Goal: Task Accomplishment & Management: Manage account settings

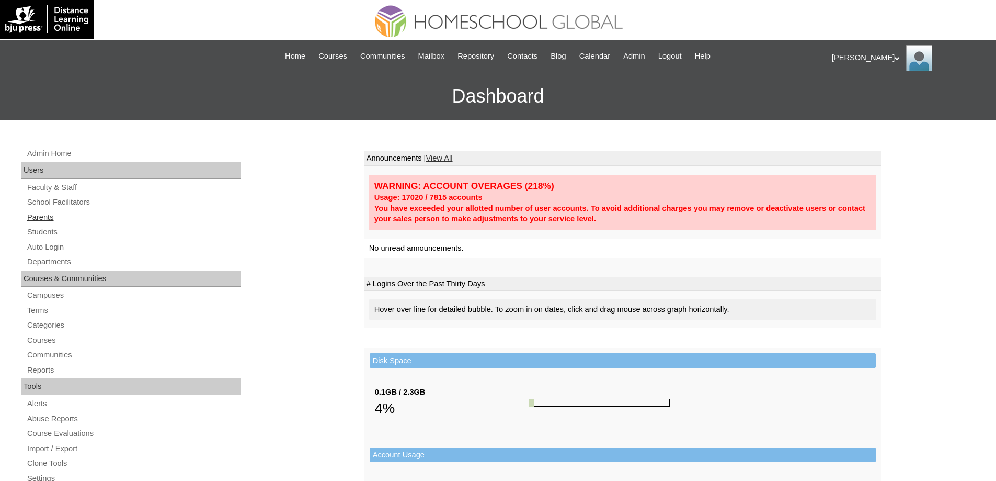
click at [111, 219] on link "Parents" at bounding box center [133, 217] width 214 height 13
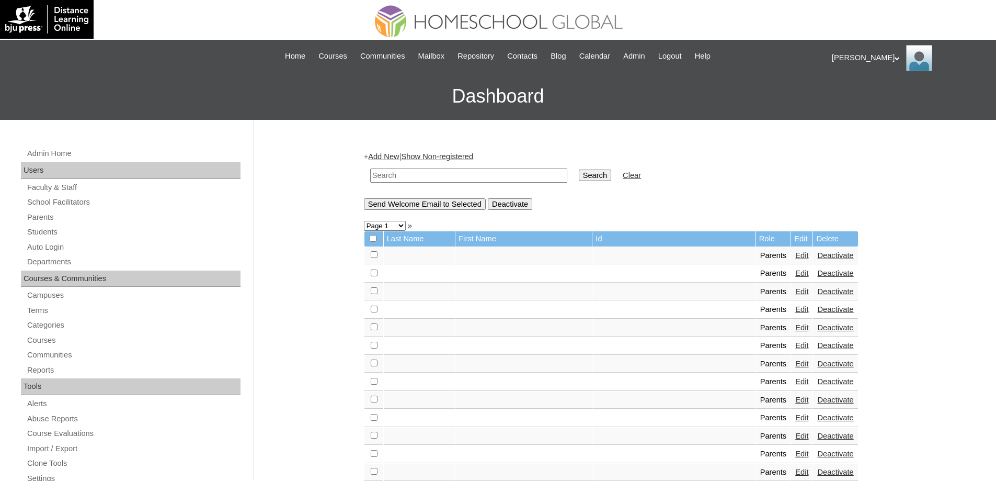
click at [439, 174] on input "text" at bounding box center [468, 175] width 197 height 14
paste input "MHP00313-TECHPH2022"
type input "MHP00313-TECHPH2022"
click at [596, 168] on td "Search" at bounding box center [595, 175] width 43 height 25
click at [601, 176] on input "Search" at bounding box center [595, 175] width 32 height 12
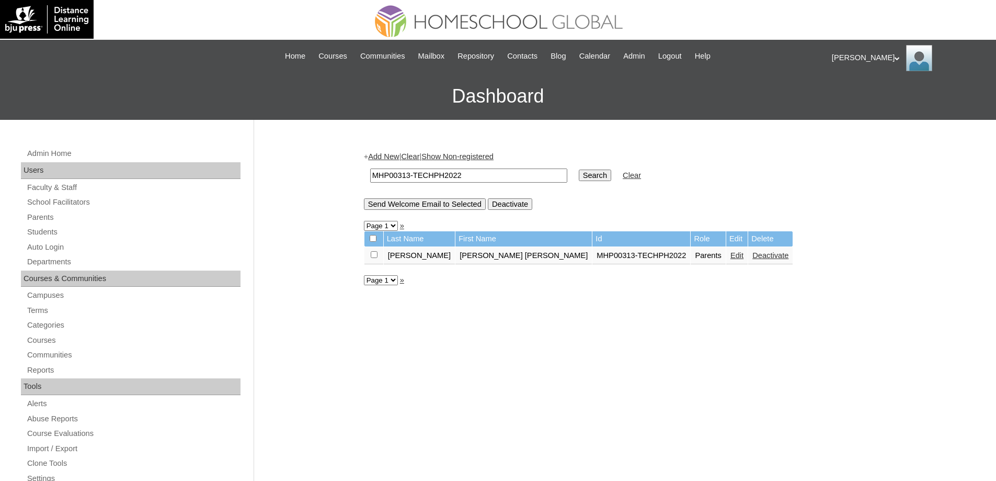
click at [731, 258] on link "Edit" at bounding box center [737, 255] width 13 height 8
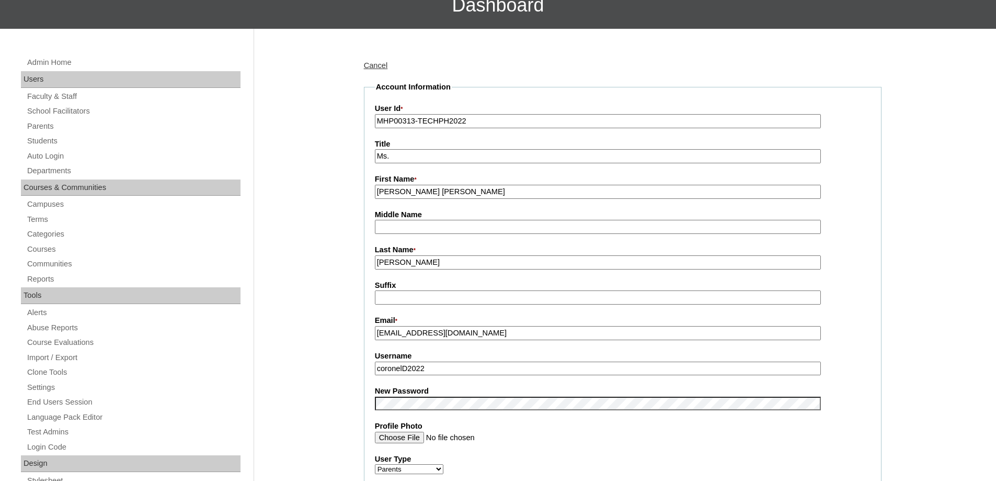
scroll to position [366, 0]
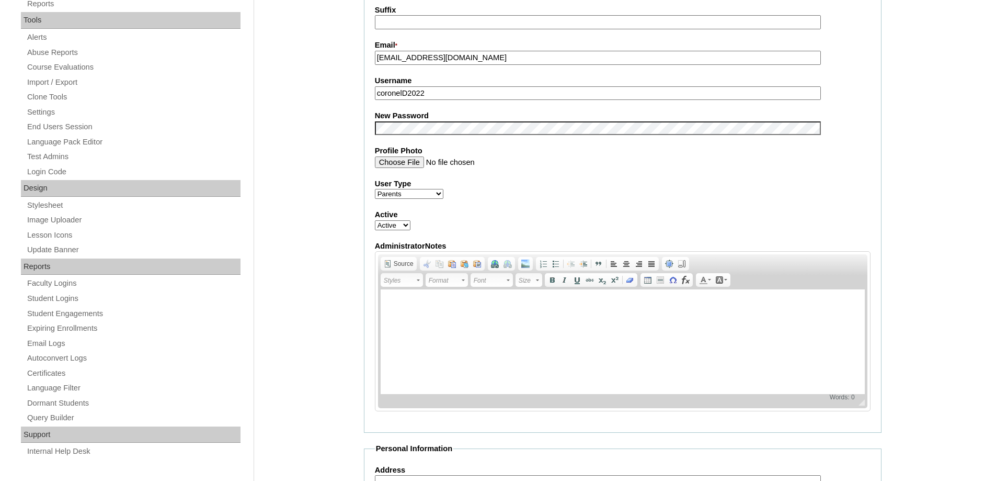
click at [401, 138] on fieldset "Account Information User Id * MHP00313-TECHPH2022 Title Ms. First Name * Ella K…" at bounding box center [623, 120] width 518 height 626
click at [321, 162] on div "Admin Home Users Faculty & Staff School Facilitators Parents Students Auto Logi…" at bounding box center [498, 374] width 996 height 1240
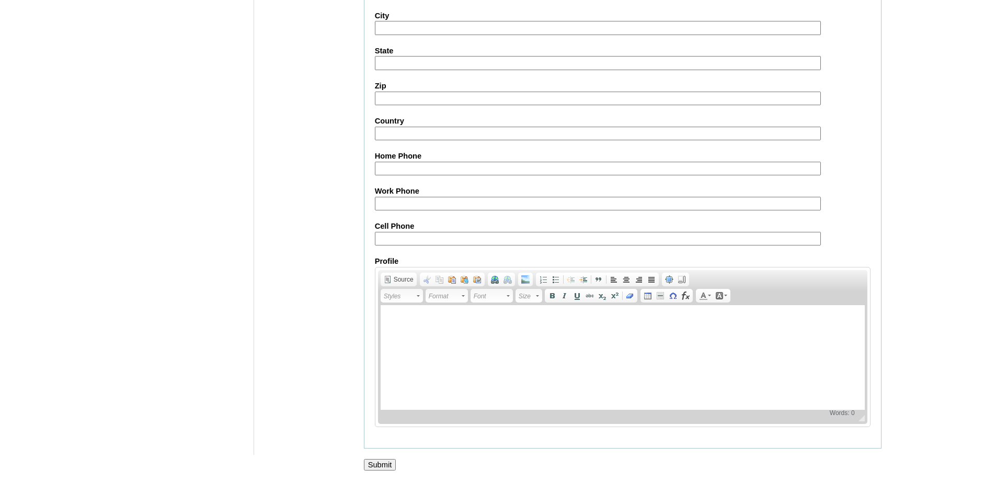
scroll to position [893, 0]
click at [391, 465] on input "Submit" at bounding box center [380, 465] width 32 height 12
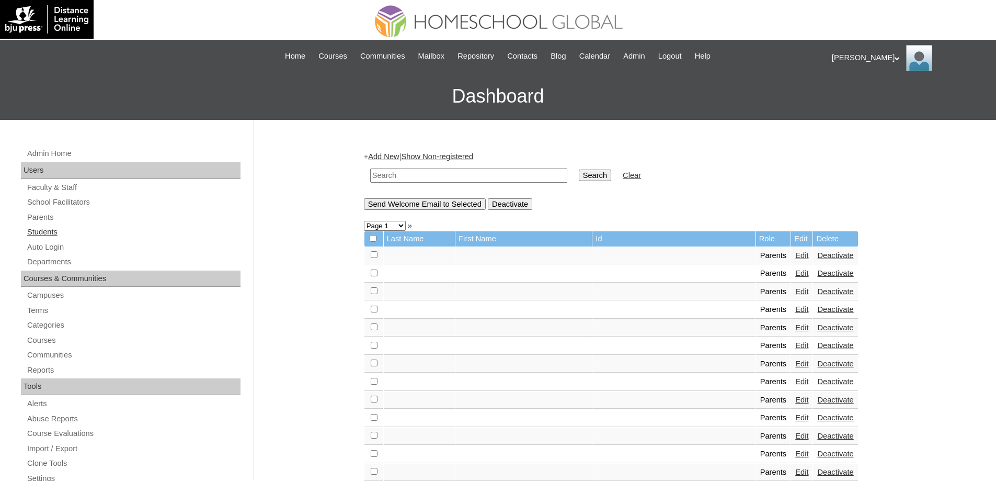
click at [53, 234] on link "Students" at bounding box center [133, 231] width 214 height 13
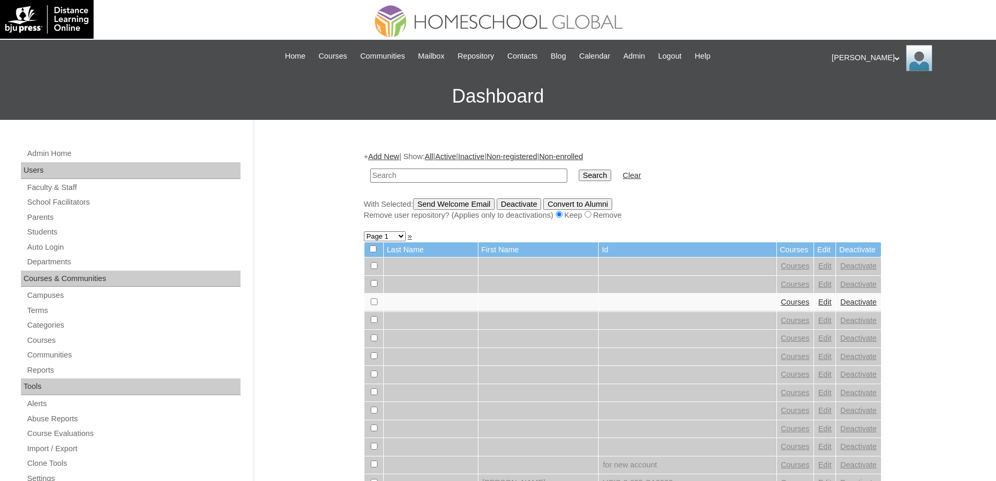
drag, startPoint x: 0, startPoint y: 0, endPoint x: 464, endPoint y: 179, distance: 497.1
click at [448, 179] on input "text" at bounding box center [468, 175] width 197 height 14
type input "MHS0949-TECHPH2022"
click at [593, 168] on td "Search" at bounding box center [595, 175] width 43 height 25
click at [597, 172] on input "Search" at bounding box center [595, 175] width 32 height 12
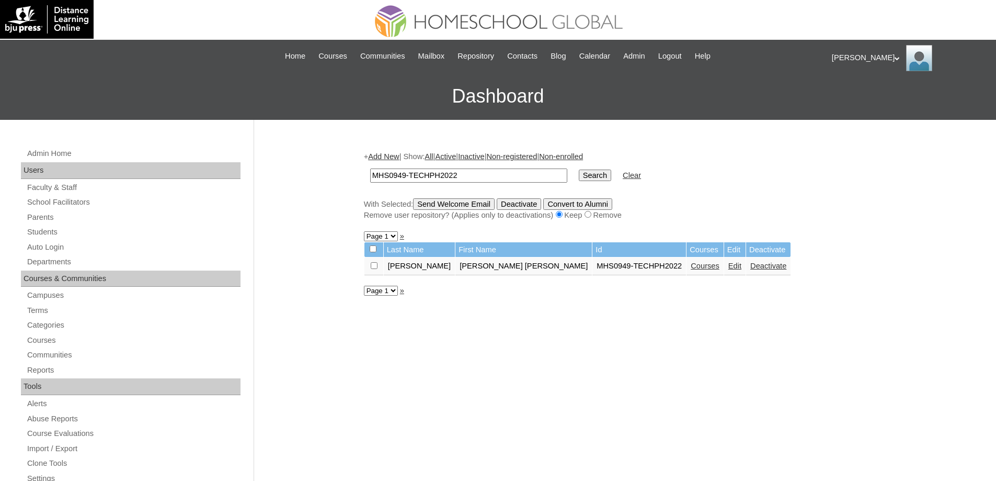
click at [728, 270] on link "Edit" at bounding box center [734, 265] width 13 height 8
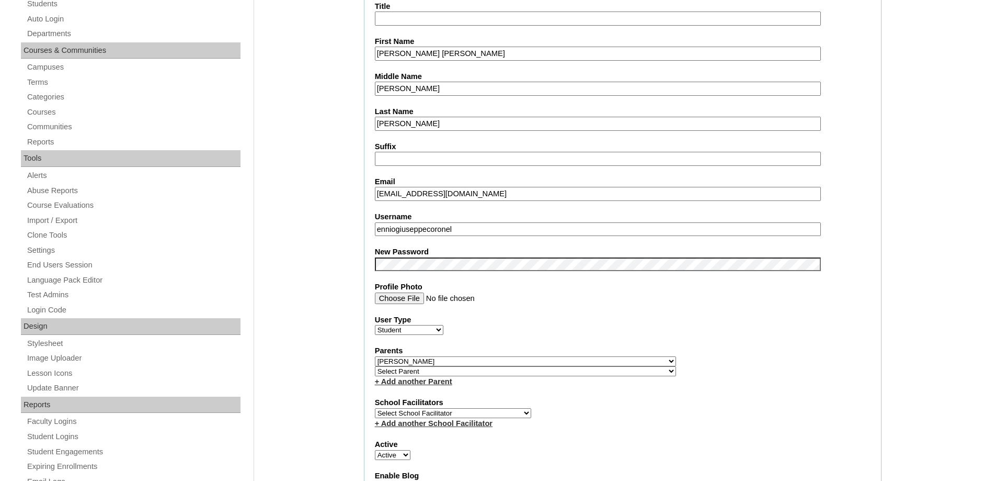
scroll to position [261, 0]
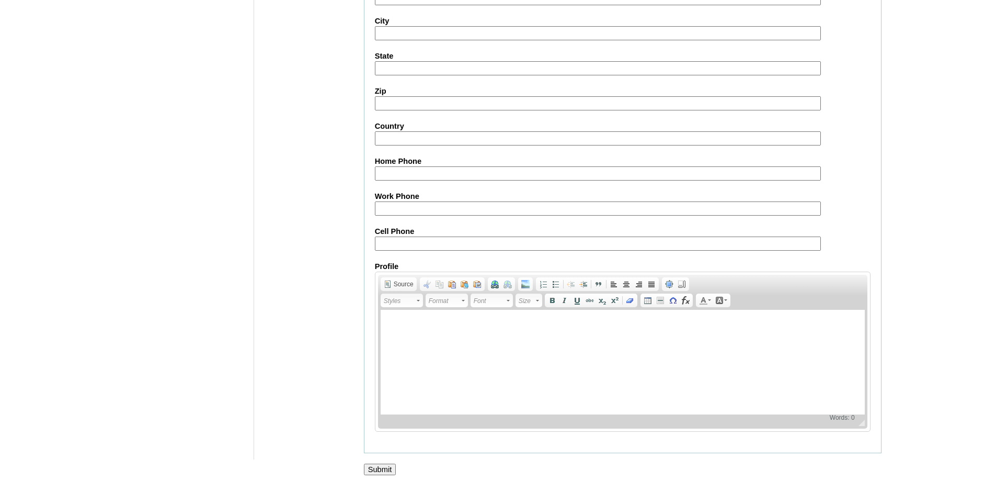
scroll to position [1113, 0]
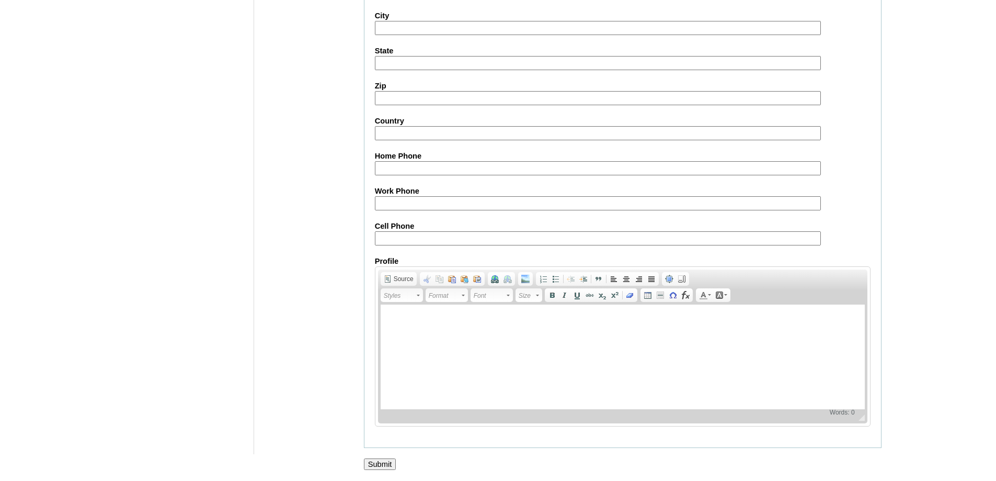
click at [388, 460] on input "Submit" at bounding box center [380, 464] width 32 height 12
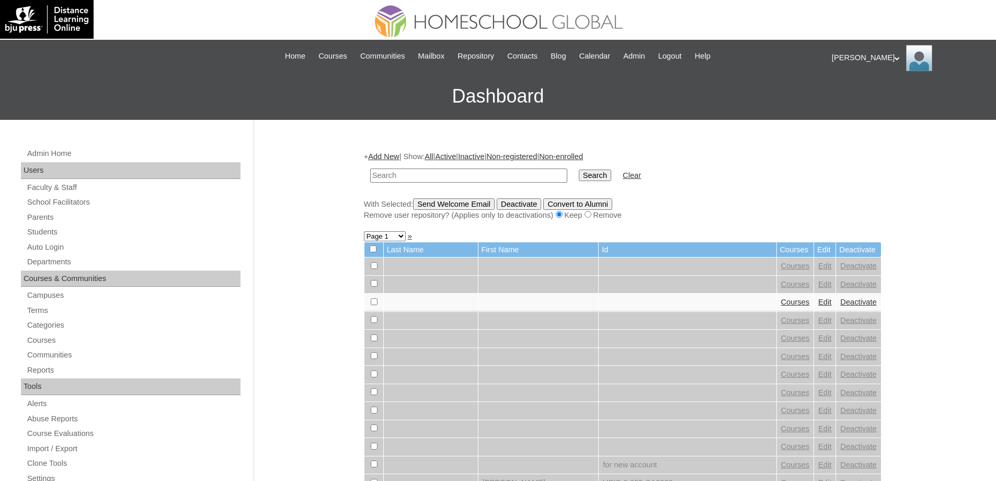
click at [401, 183] on td at bounding box center [469, 175] width 208 height 25
click at [438, 179] on input "text" at bounding box center [468, 175] width 197 height 14
paste input "MHS0949-TECHPH2022"
type input "MHS0949-TECHPH2022"
click at [600, 170] on input "Search" at bounding box center [595, 175] width 32 height 12
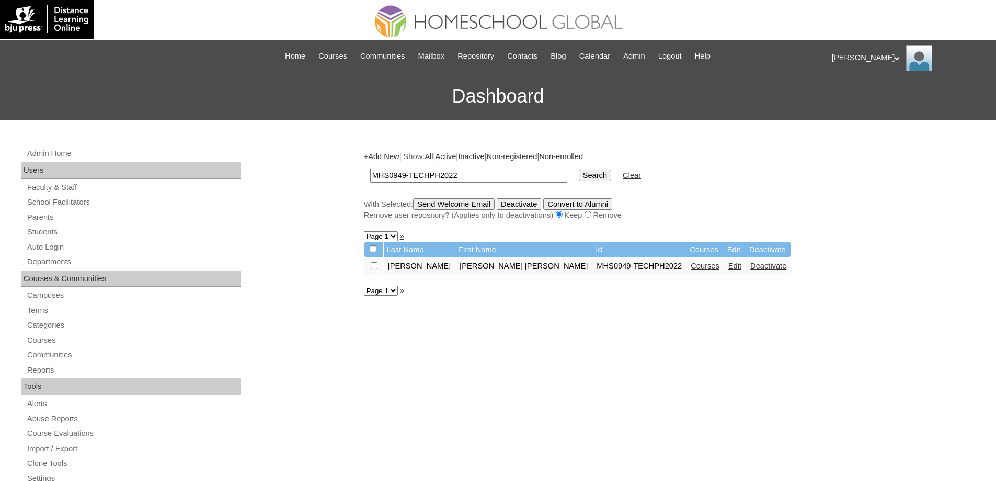
click at [691, 267] on link "Courses" at bounding box center [705, 265] width 29 height 8
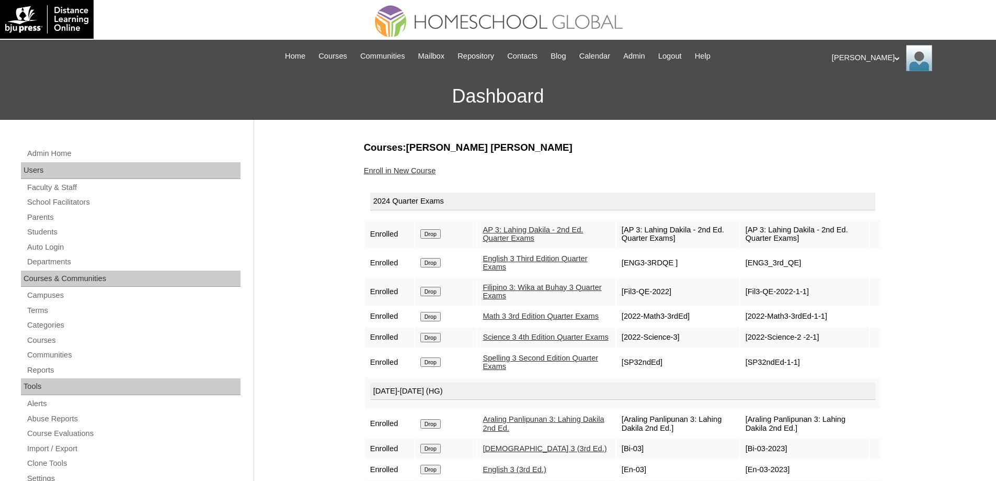
click at [437, 229] on input "Drop" at bounding box center [430, 233] width 20 height 9
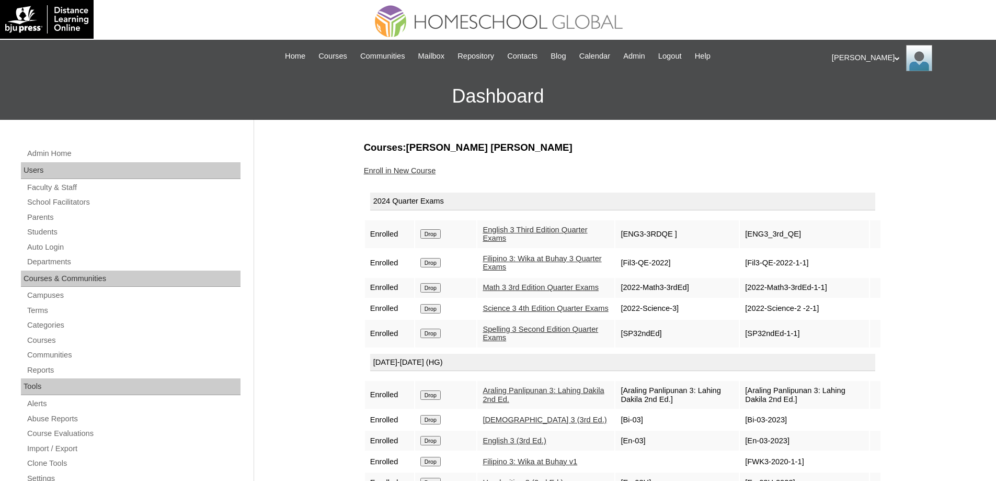
click at [441, 236] on input "Drop" at bounding box center [430, 233] width 20 height 9
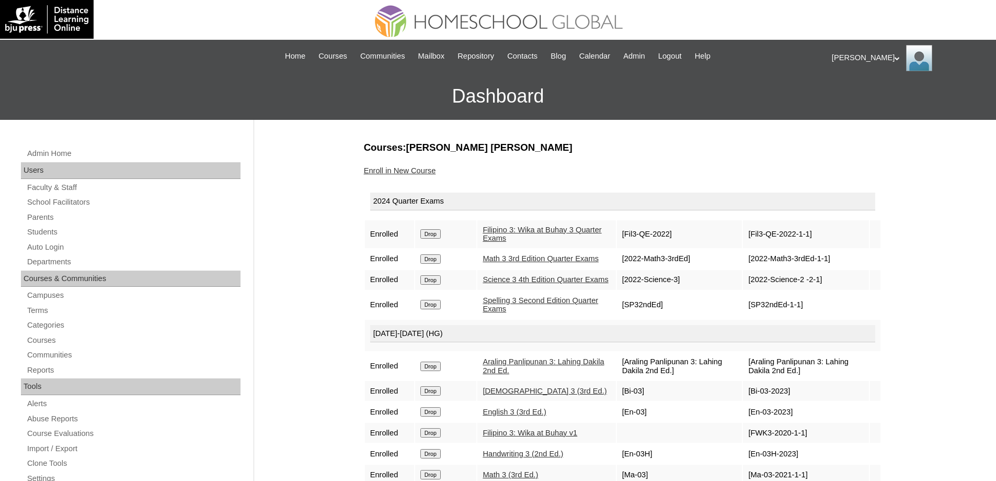
click at [439, 226] on td "Drop" at bounding box center [446, 234] width 62 height 28
click at [437, 233] on input "Drop" at bounding box center [430, 233] width 20 height 9
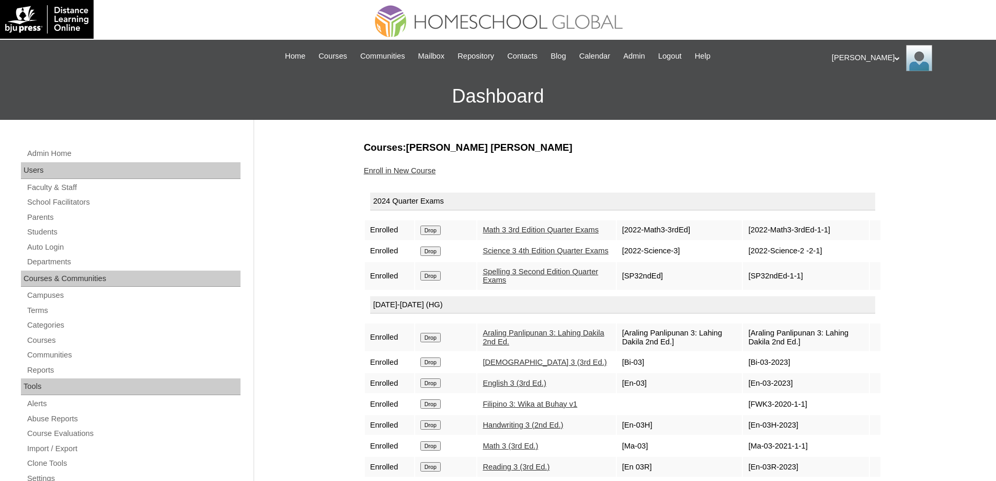
click at [434, 228] on td "Drop" at bounding box center [446, 230] width 62 height 20
click at [434, 235] on input "Drop" at bounding box center [430, 229] width 20 height 9
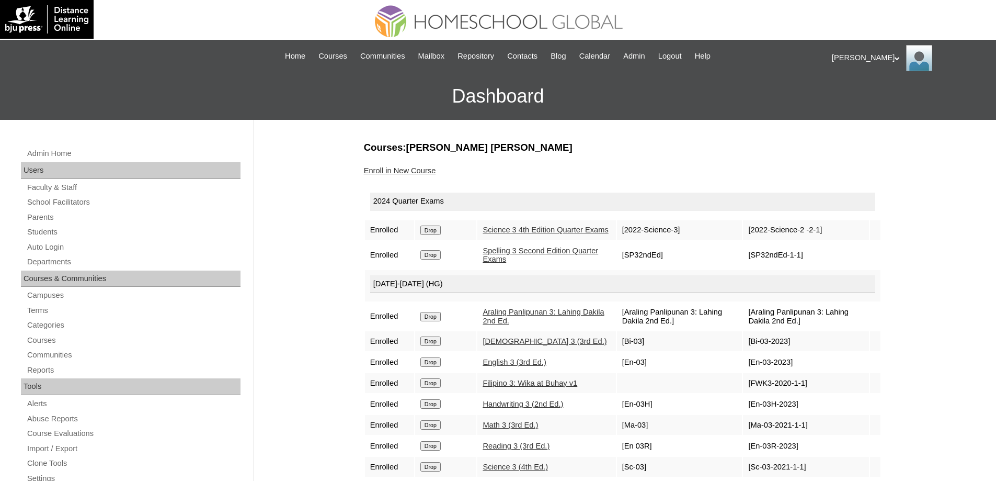
click at [432, 230] on input "Drop" at bounding box center [430, 229] width 20 height 9
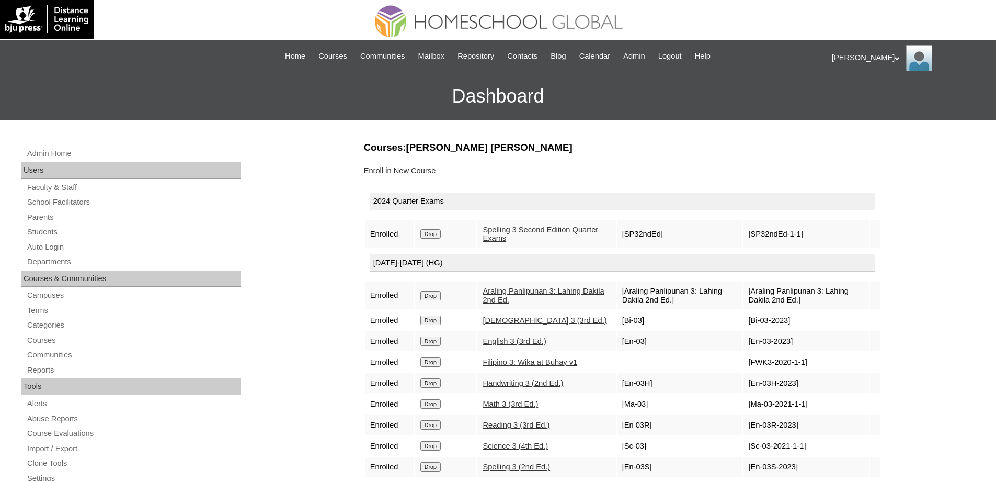
click at [437, 233] on input "Drop" at bounding box center [430, 233] width 20 height 9
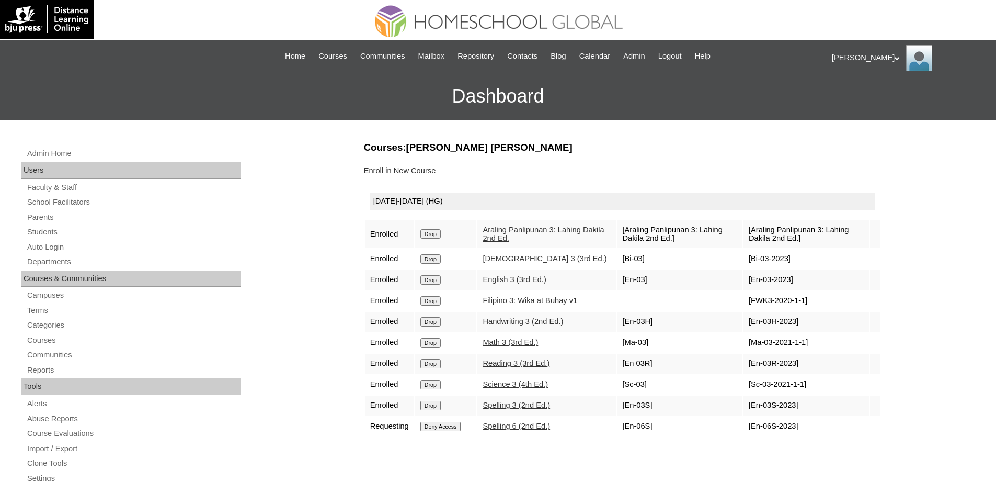
click at [441, 237] on input "Drop" at bounding box center [430, 233] width 20 height 9
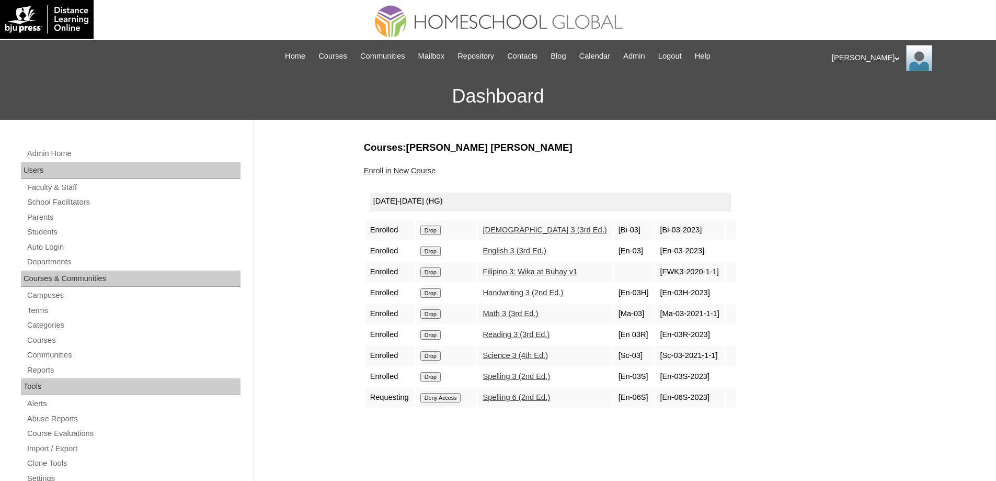
click at [436, 232] on input "Drop" at bounding box center [430, 229] width 20 height 9
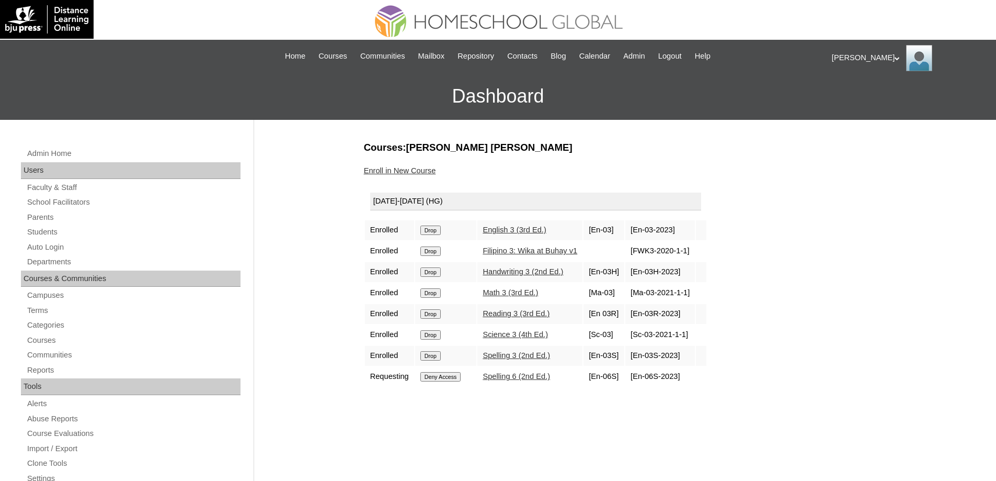
click at [431, 232] on input "Drop" at bounding box center [430, 229] width 20 height 9
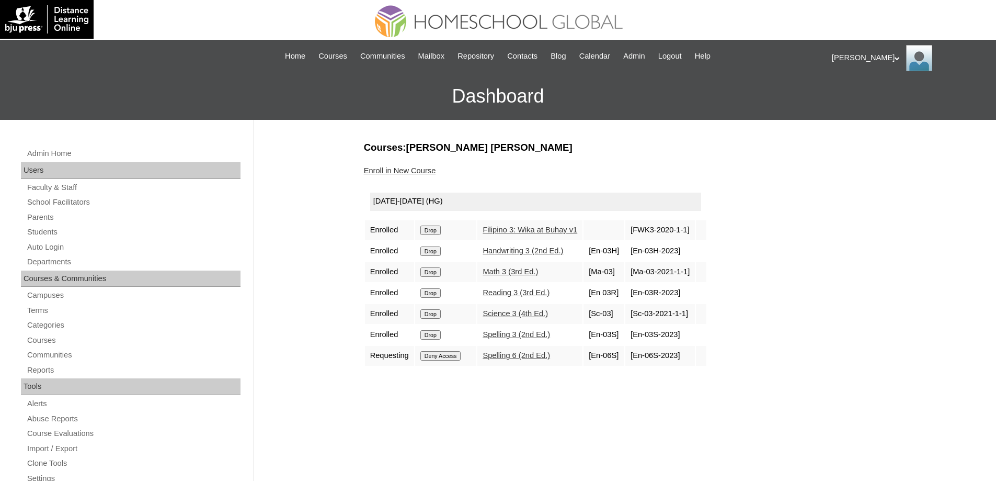
click at [441, 228] on input "Drop" at bounding box center [430, 229] width 20 height 9
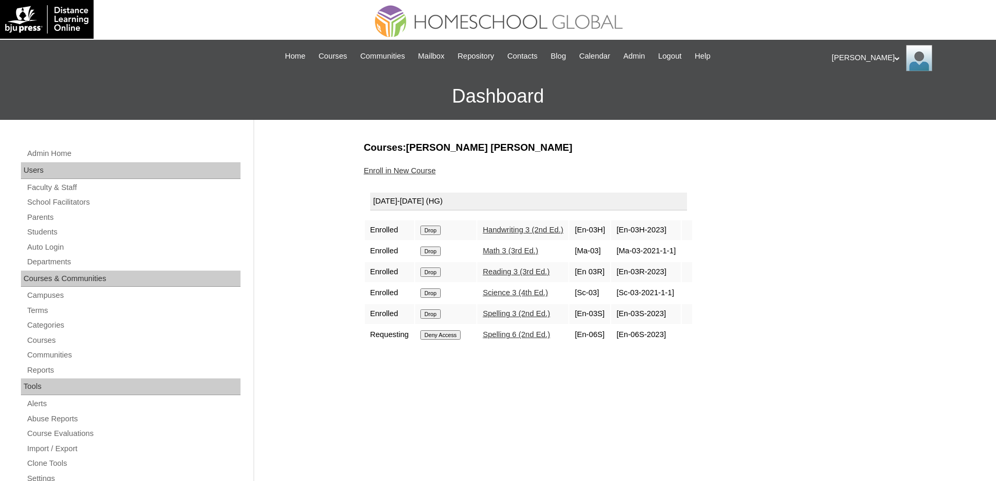
click at [438, 235] on td "Drop" at bounding box center [446, 230] width 62 height 20
click at [439, 231] on input "Drop" at bounding box center [430, 229] width 20 height 9
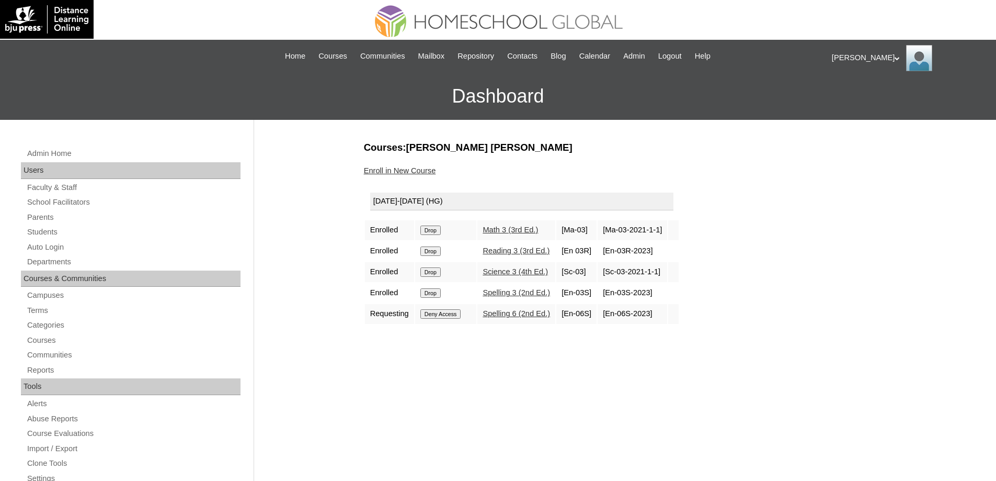
drag, startPoint x: 0, startPoint y: 0, endPoint x: 441, endPoint y: 230, distance: 497.3
click at [441, 230] on input "Drop" at bounding box center [430, 229] width 20 height 9
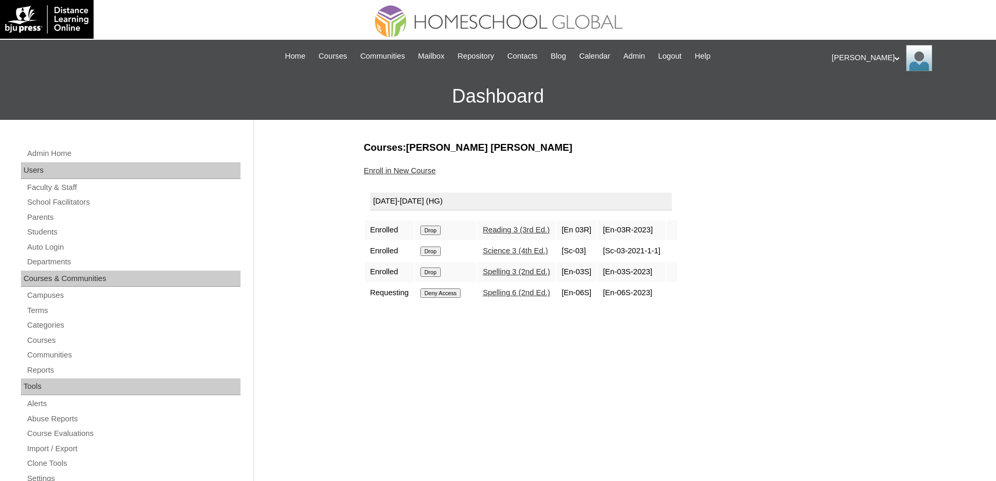
click at [441, 229] on input "Drop" at bounding box center [430, 229] width 20 height 9
click at [440, 228] on input "Drop" at bounding box center [430, 229] width 20 height 9
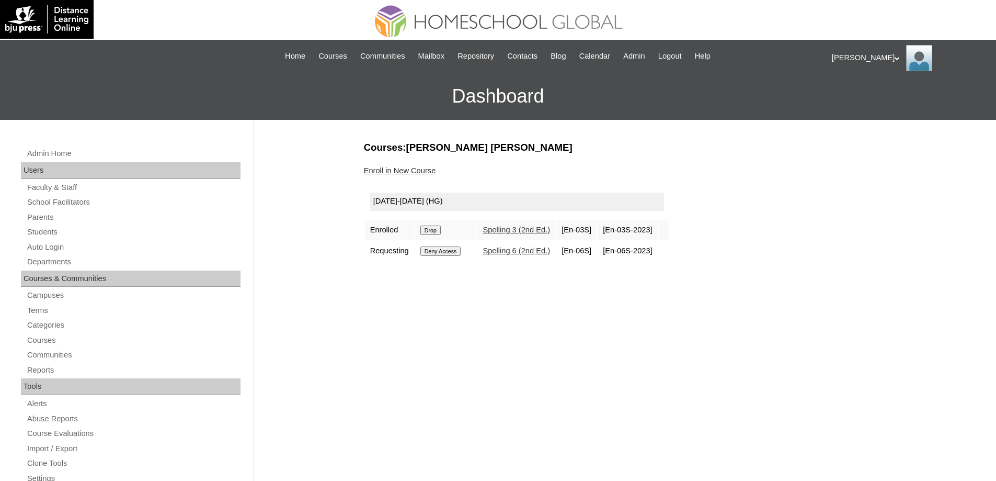
click at [438, 232] on input "Drop" at bounding box center [430, 229] width 20 height 9
click at [440, 224] on td "Deny Access" at bounding box center [446, 230] width 62 height 20
click at [439, 226] on input "Deny Access" at bounding box center [440, 229] width 41 height 9
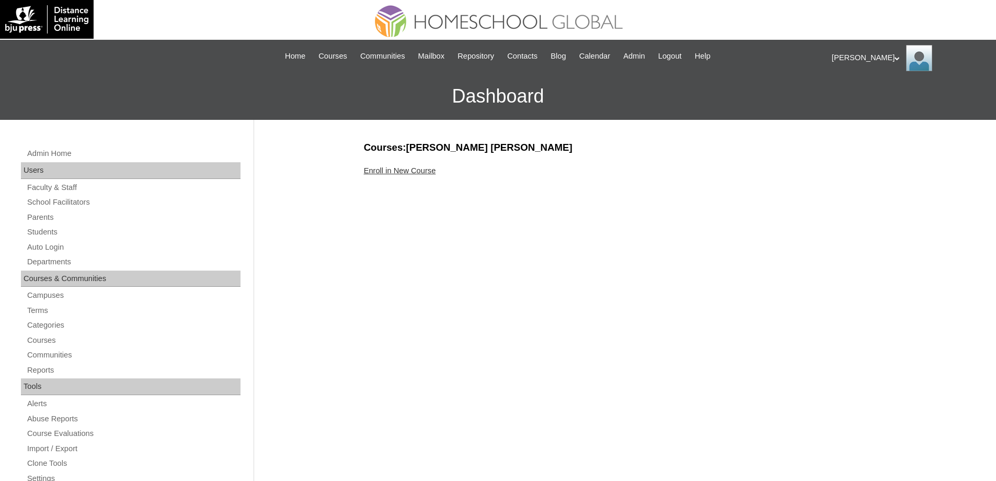
click at [431, 174] on link "Enroll in New Course" at bounding box center [400, 170] width 72 height 8
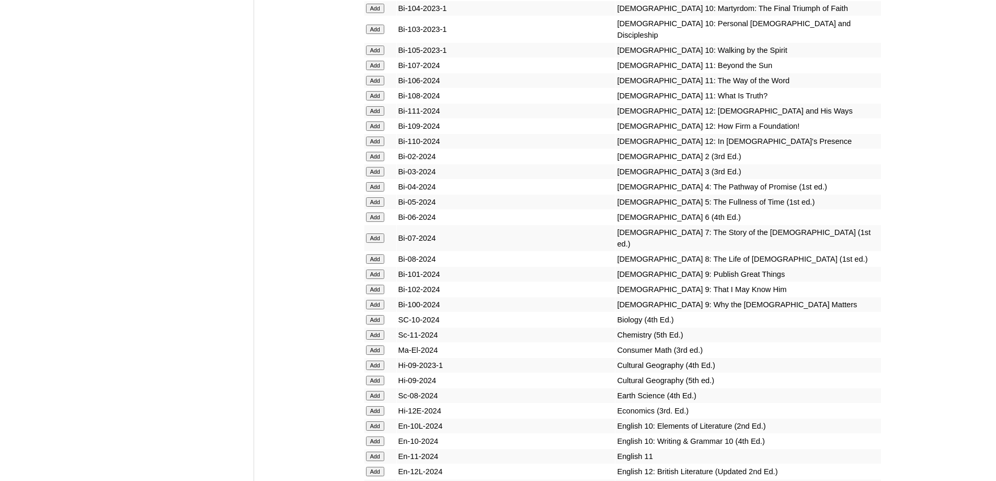
scroll to position [2929, 0]
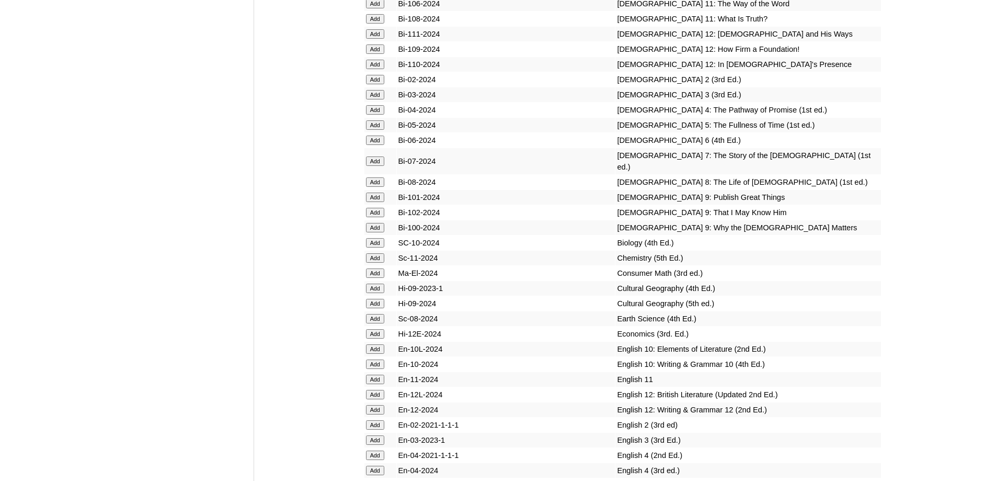
click at [380, 115] on input "Add" at bounding box center [375, 109] width 18 height 9
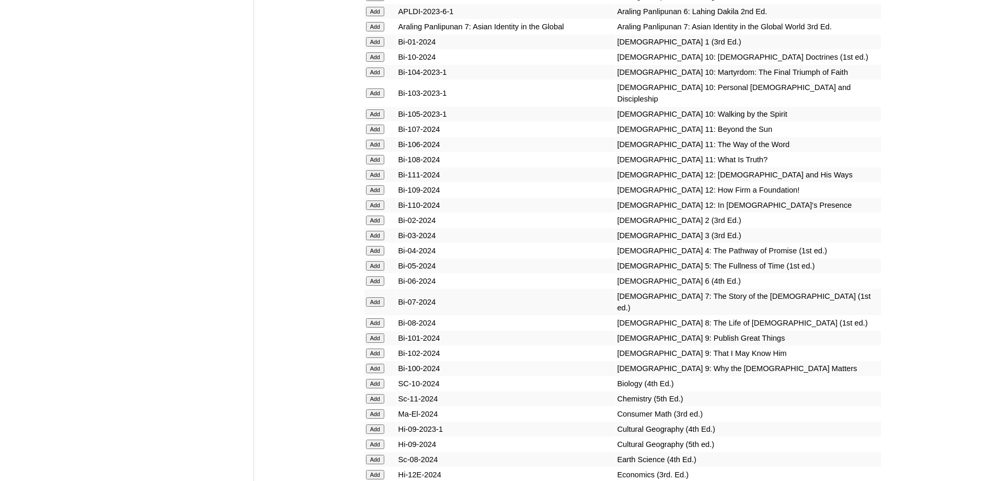
scroll to position [2772, 0]
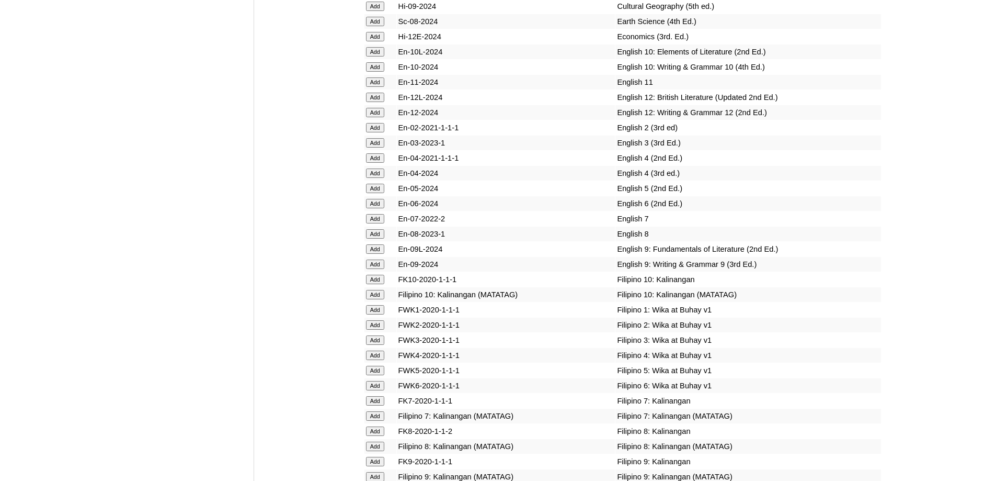
scroll to position [3232, 0]
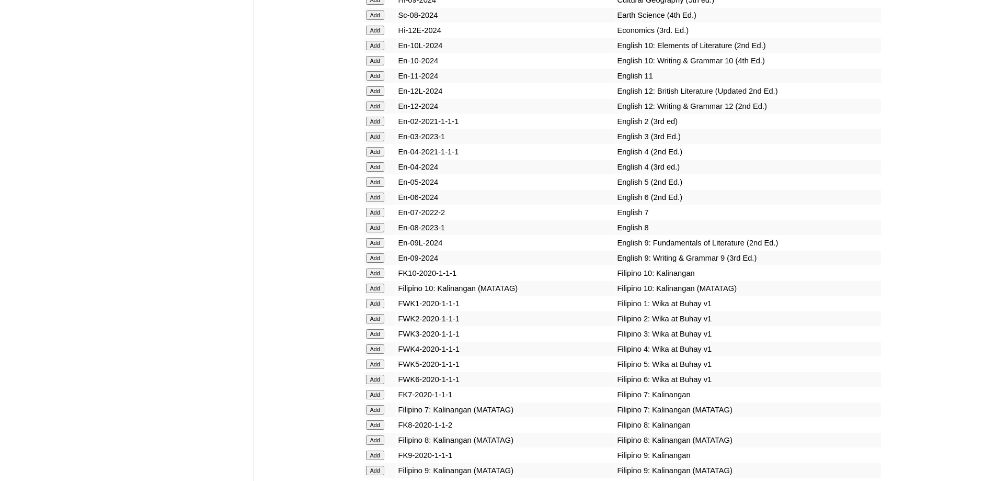
click at [377, 172] on input "Add" at bounding box center [375, 166] width 18 height 9
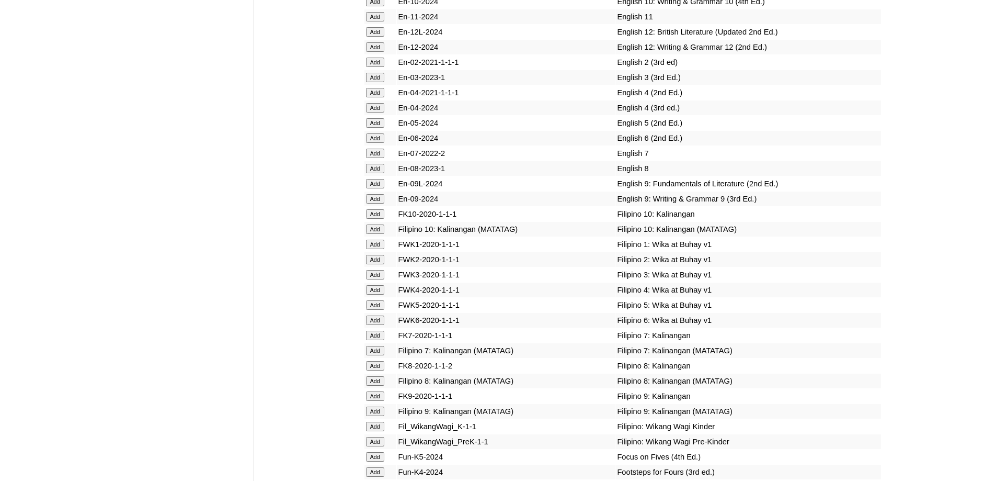
scroll to position [3441, 0]
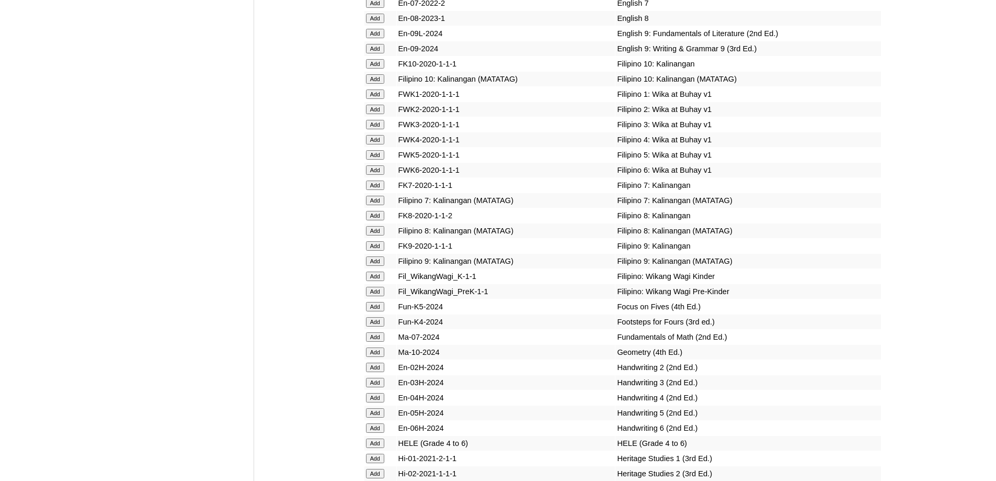
click at [383, 144] on input "Add" at bounding box center [375, 139] width 18 height 9
click at [381, 144] on input "Add" at bounding box center [375, 139] width 18 height 9
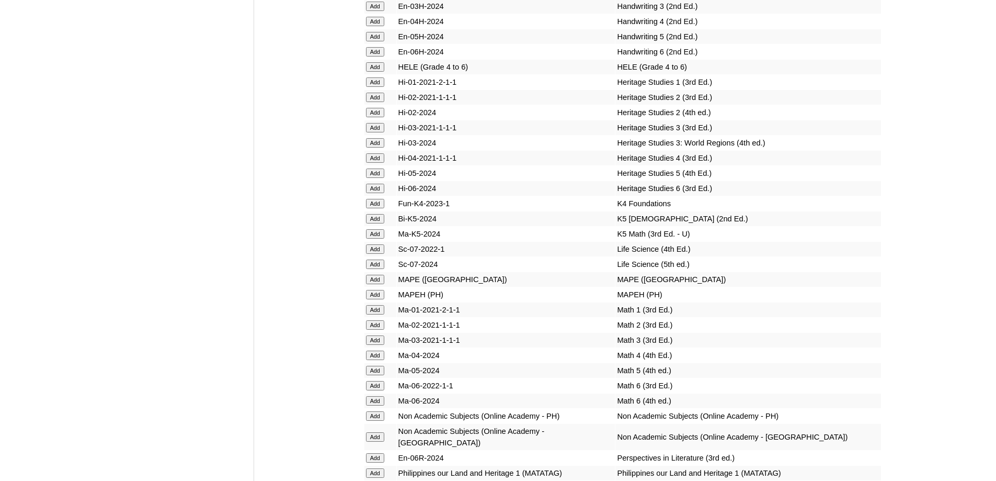
scroll to position [3964, 0]
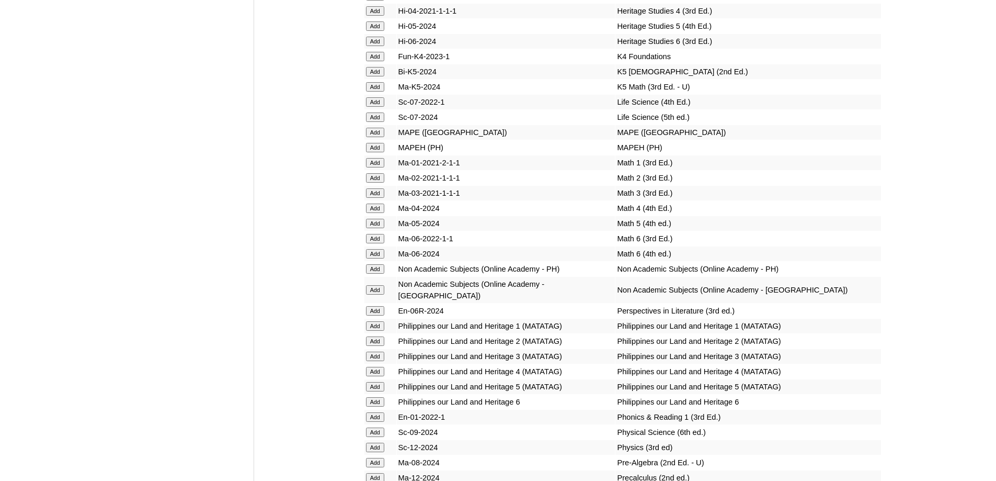
drag, startPoint x: 385, startPoint y: 313, endPoint x: 379, endPoint y: 313, distance: 5.8
click at [383, 212] on form "Add" at bounding box center [380, 207] width 29 height 8
click at [377, 213] on input "Add" at bounding box center [375, 207] width 18 height 9
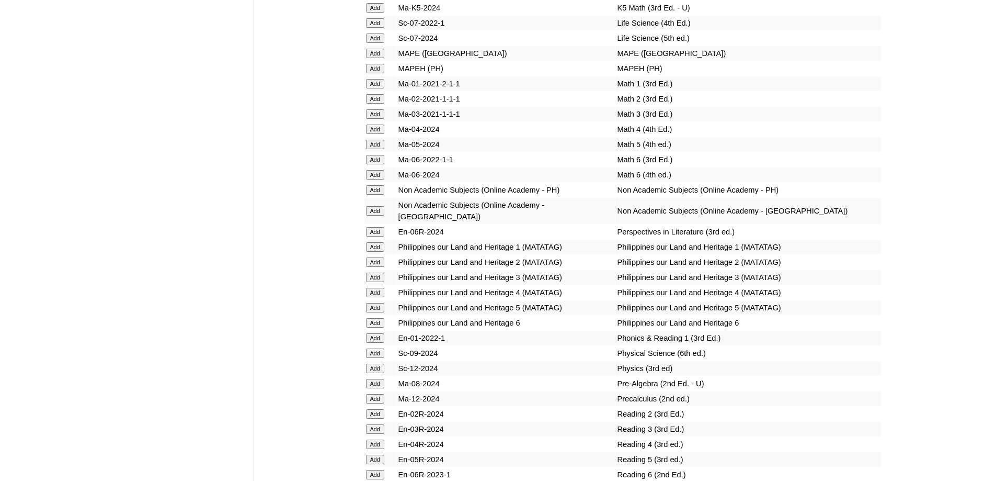
scroll to position [4225, 0]
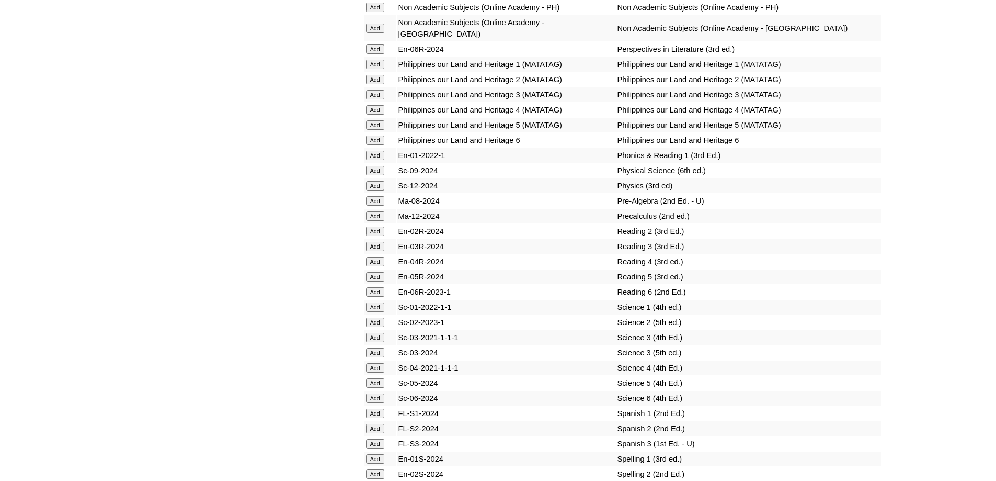
click at [374, 115] on input "Add" at bounding box center [375, 109] width 18 height 9
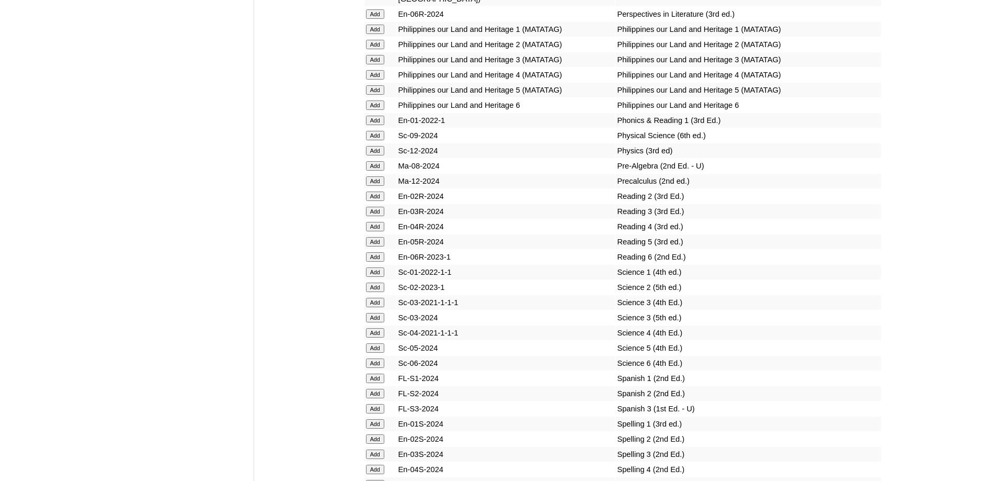
scroll to position [4382, 0]
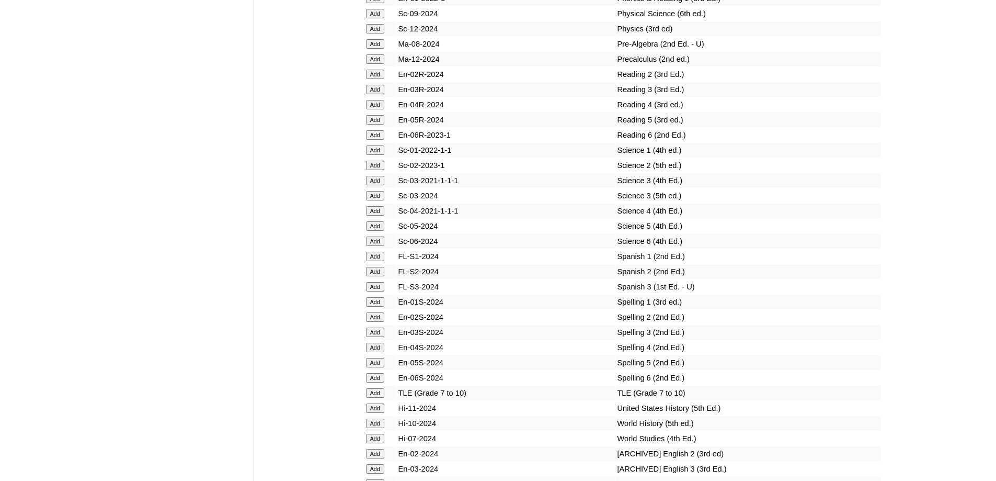
click at [378, 109] on input "Add" at bounding box center [375, 104] width 18 height 9
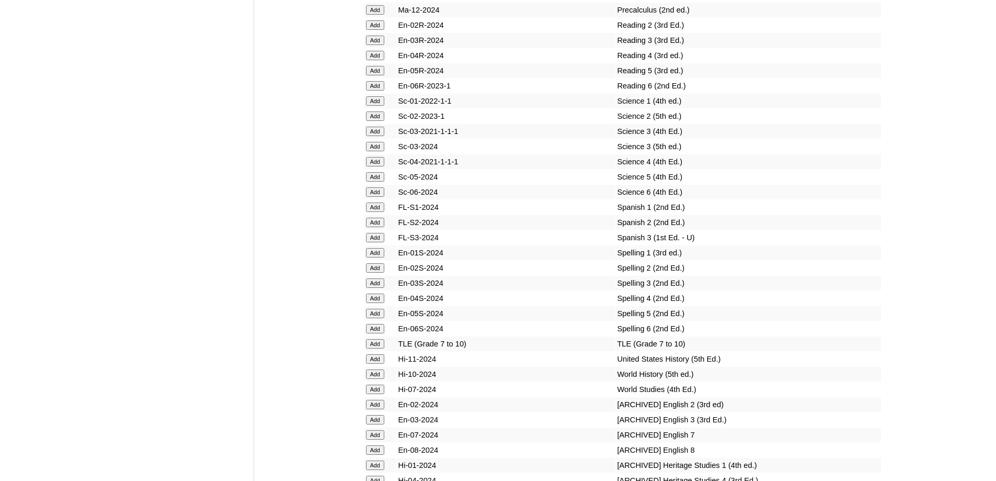
scroll to position [4435, 0]
click at [371, 163] on input "Add" at bounding box center [375, 158] width 18 height 9
click at [372, 163] on input "Add" at bounding box center [375, 158] width 18 height 9
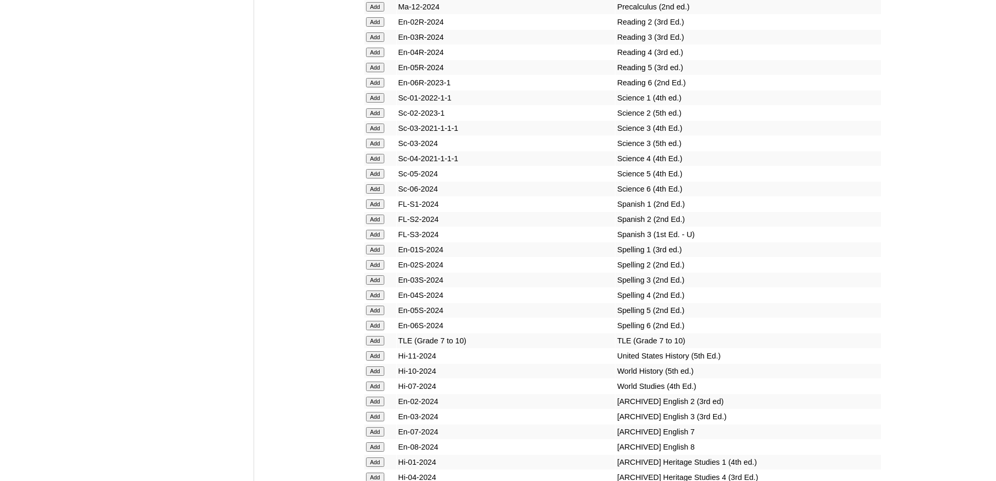
click at [373, 300] on input "Add" at bounding box center [375, 294] width 18 height 9
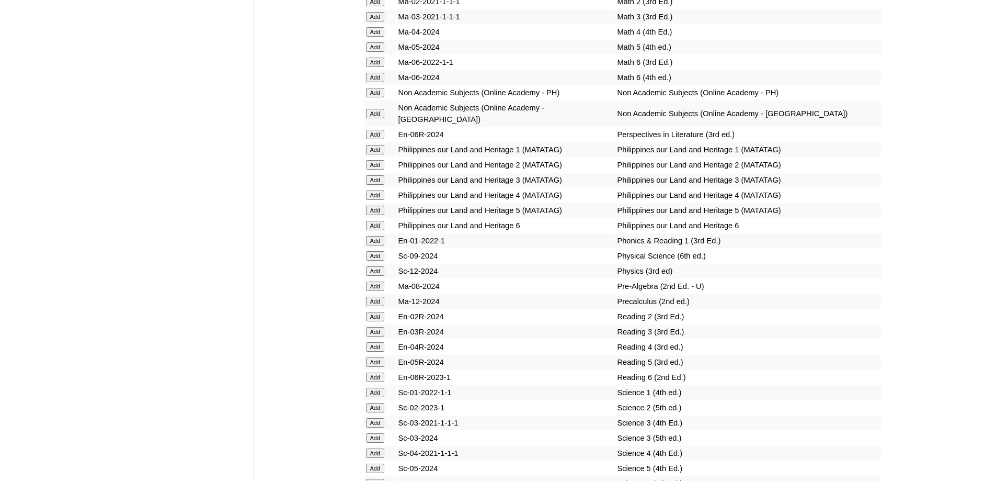
scroll to position [4121, 0]
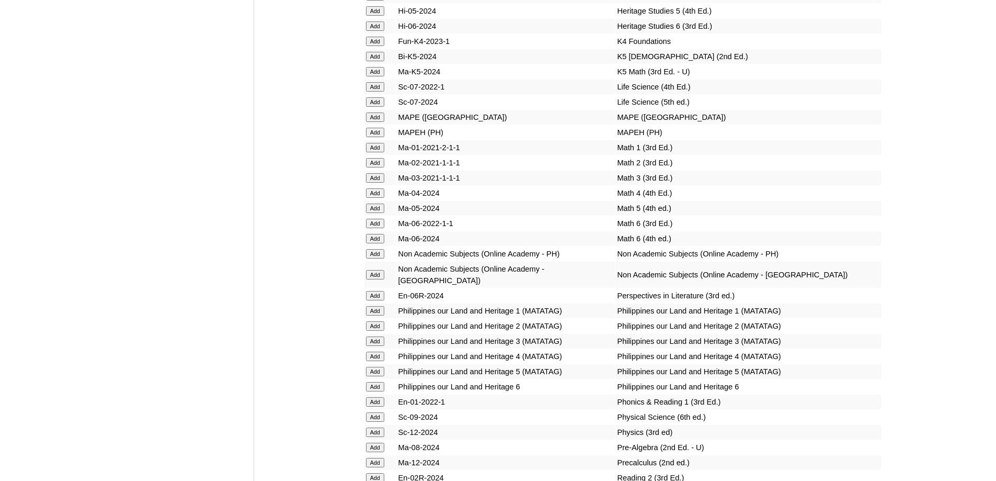
scroll to position [3912, 0]
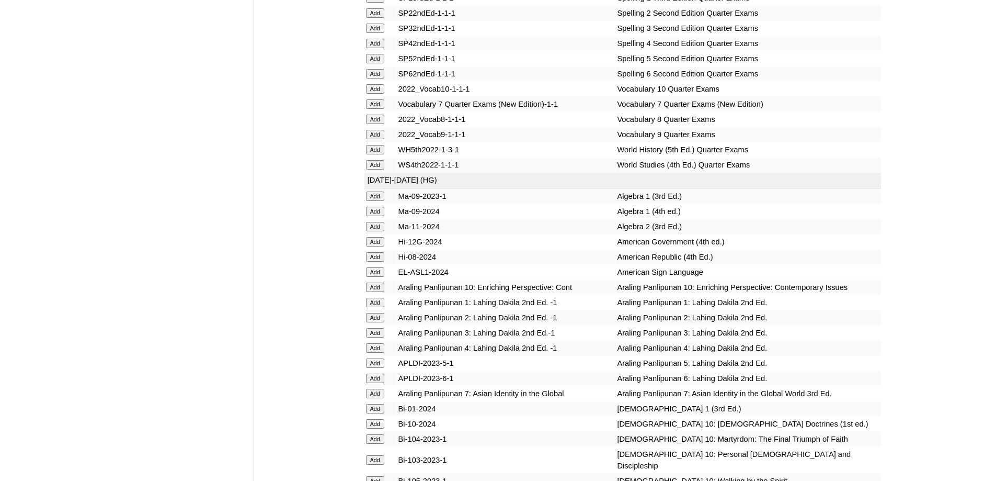
scroll to position [2395, 0]
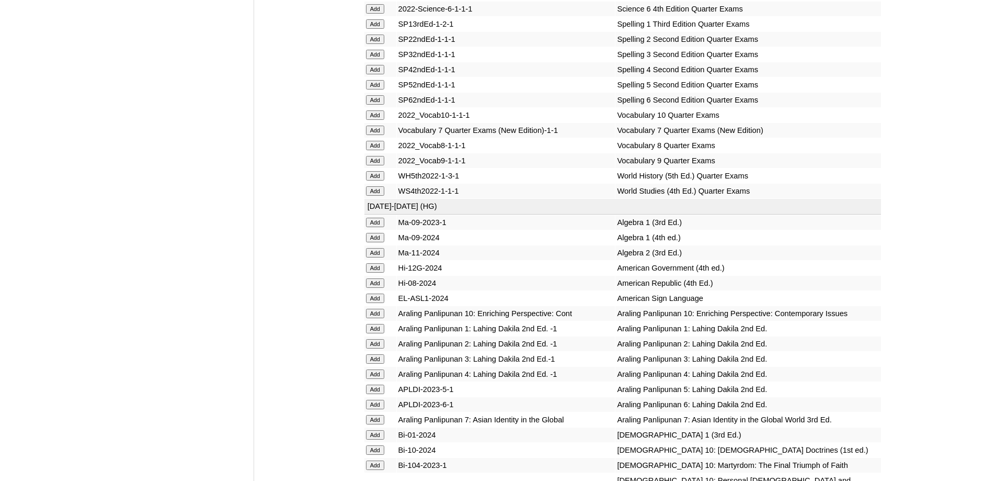
click at [375, 74] on input "Add" at bounding box center [375, 69] width 18 height 9
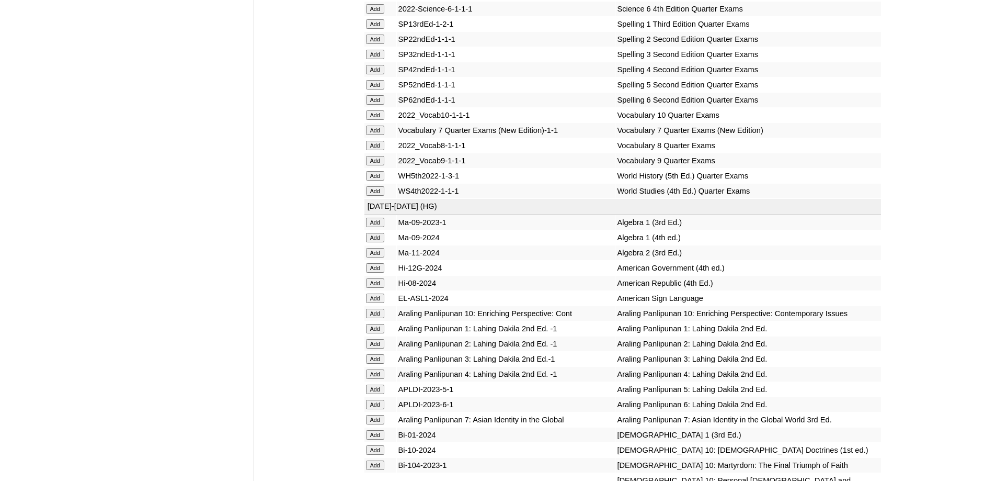
click at [375, 74] on input "Add" at bounding box center [375, 69] width 18 height 9
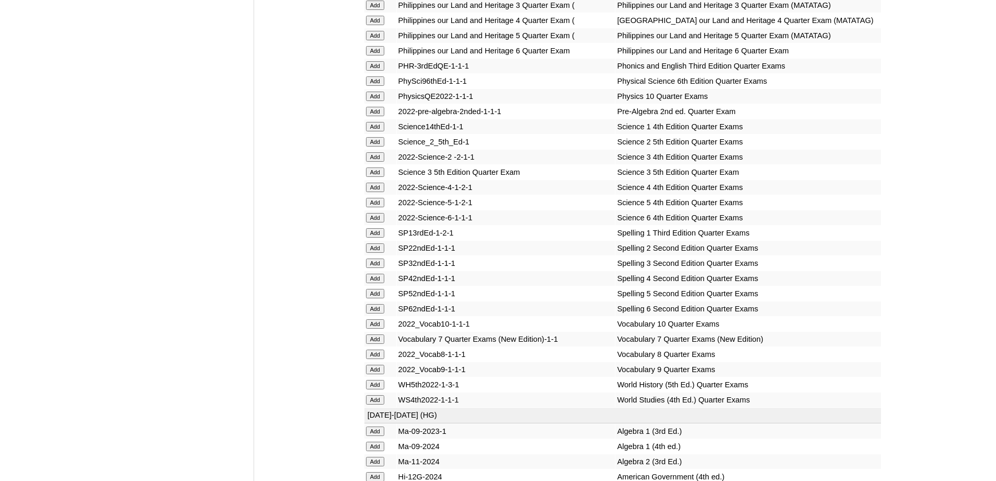
scroll to position [2186, 0]
click at [373, 26] on input "Add" at bounding box center [375, 20] width 18 height 9
click at [372, 26] on input "Add" at bounding box center [375, 20] width 18 height 9
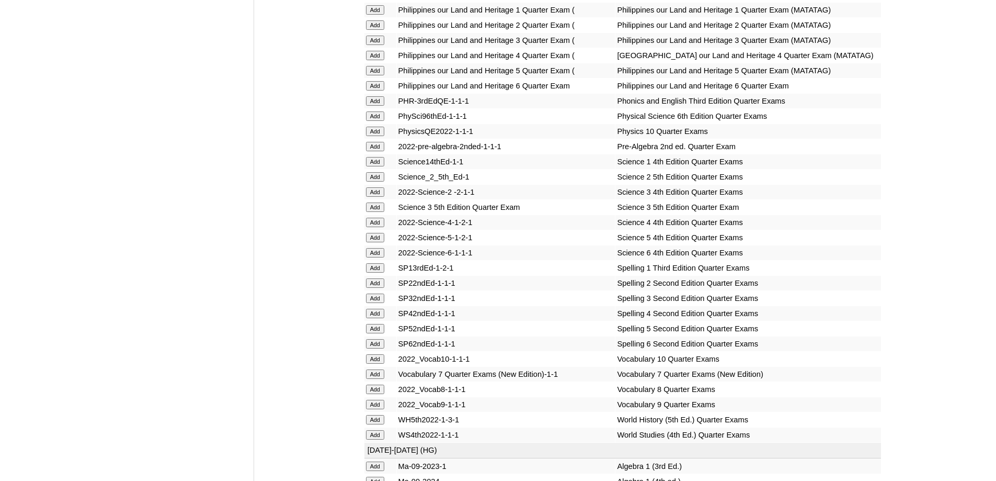
scroll to position [1924, 0]
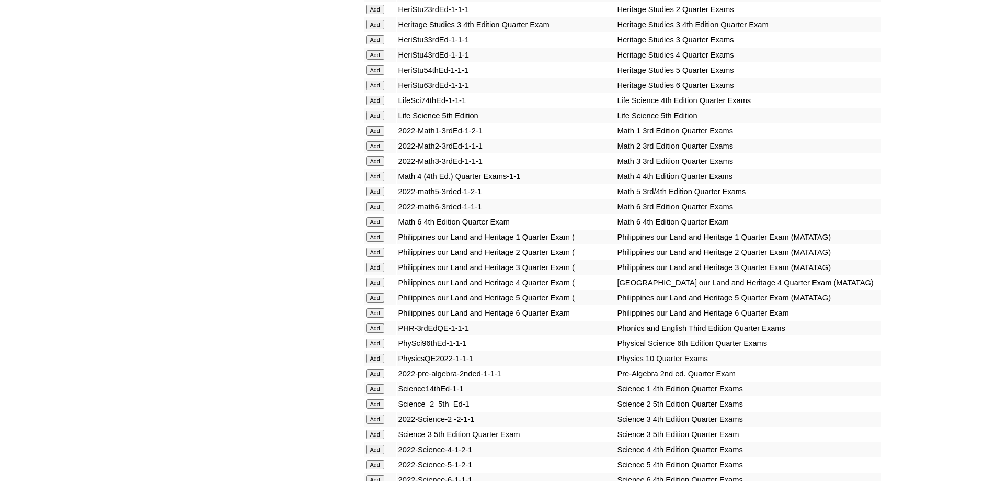
click at [383, 181] on input "Add" at bounding box center [375, 176] width 18 height 9
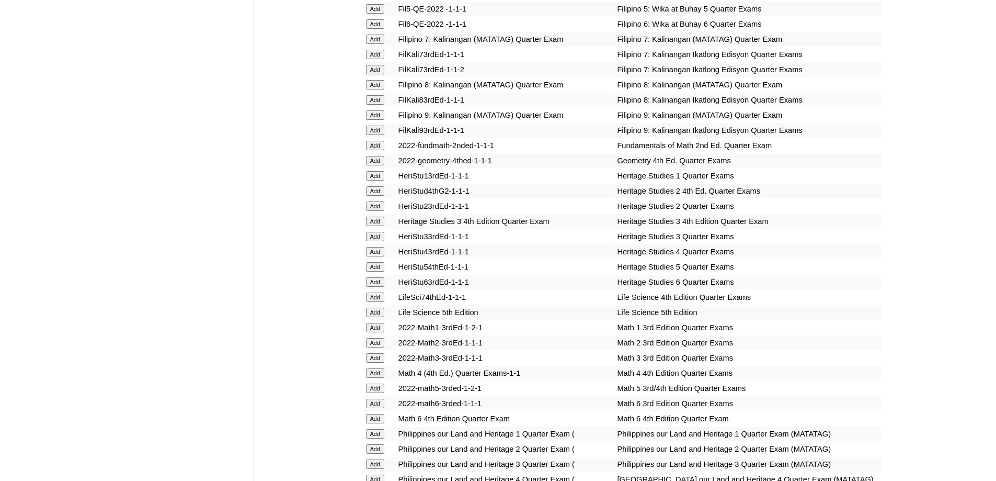
scroll to position [1715, 0]
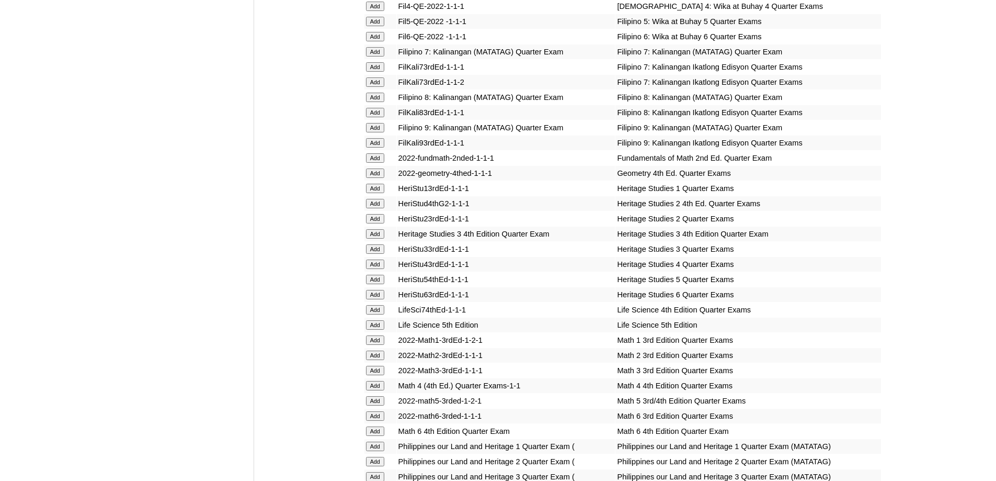
click at [377, 11] on input "Add" at bounding box center [375, 6] width 18 height 9
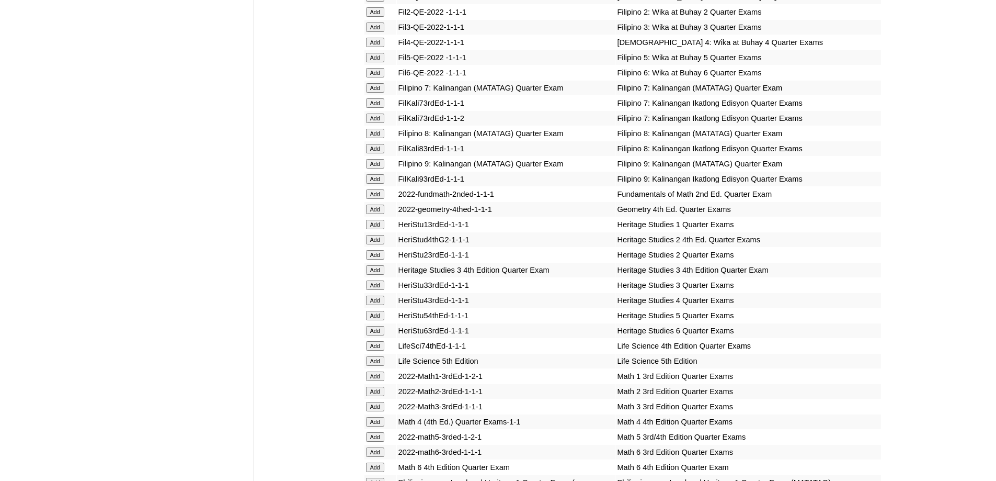
scroll to position [1454, 0]
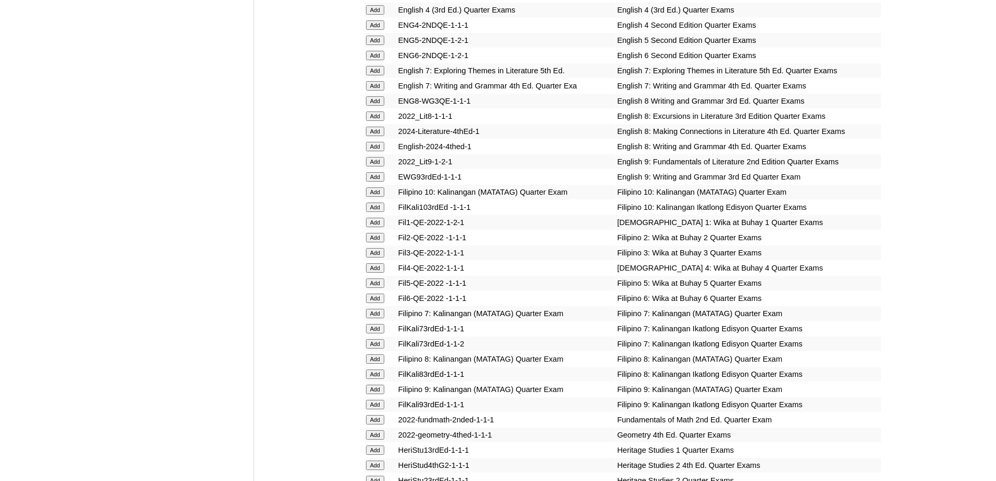
click at [366, 15] on input "Add" at bounding box center [375, 9] width 18 height 9
click at [374, 15] on input "Add" at bounding box center [375, 9] width 18 height 9
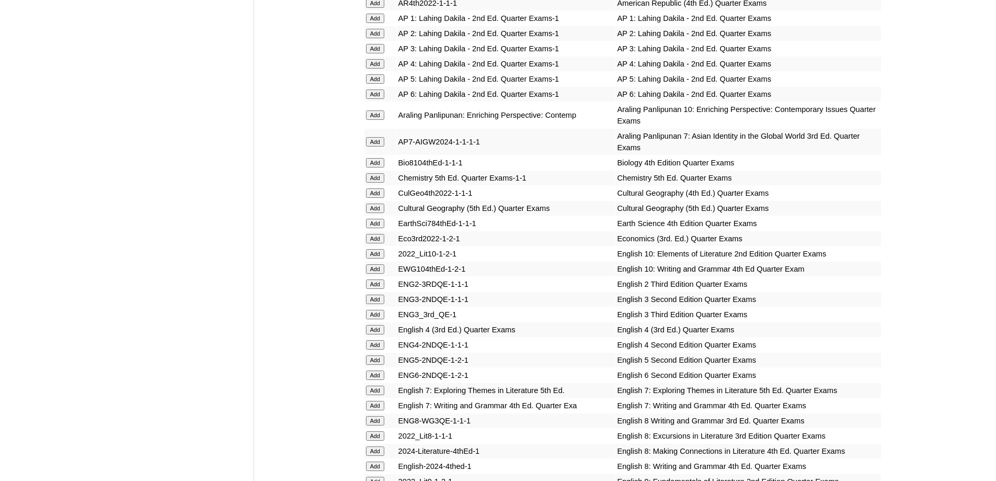
scroll to position [1088, 0]
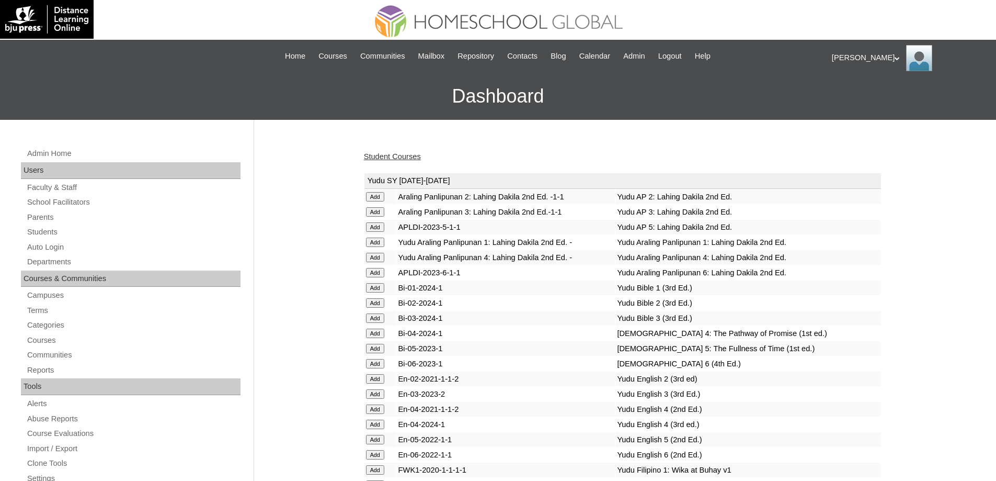
click at [403, 160] on link "Student Courses" at bounding box center [392, 156] width 57 height 8
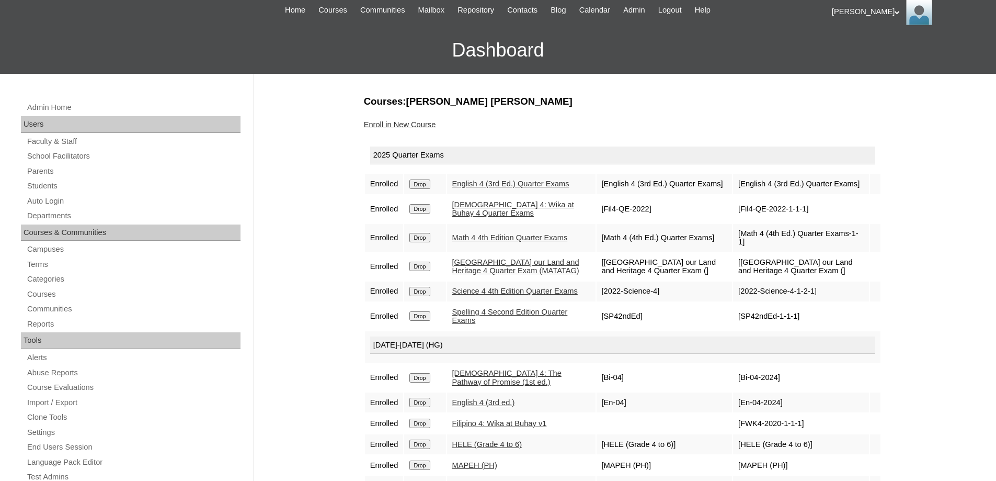
scroll to position [209, 0]
